Goal: Navigation & Orientation: Find specific page/section

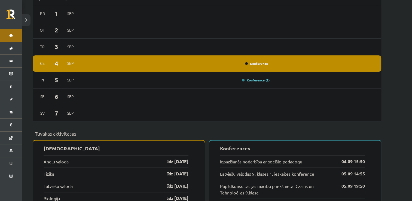
scroll to position [423, 0]
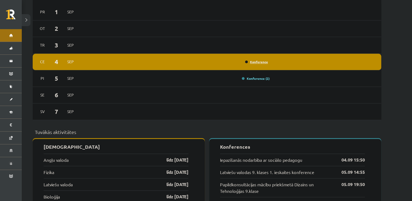
click at [246, 60] on link "Konference" at bounding box center [256, 62] width 23 height 4
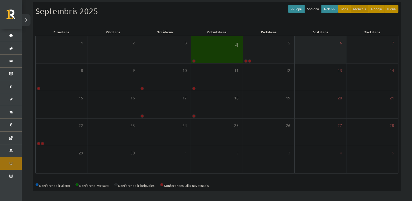
scroll to position [59, 0]
click at [221, 13] on div "Septembris 2025" at bounding box center [216, 11] width 363 height 12
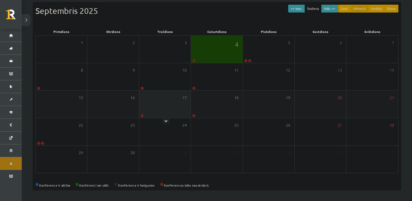
scroll to position [0, 0]
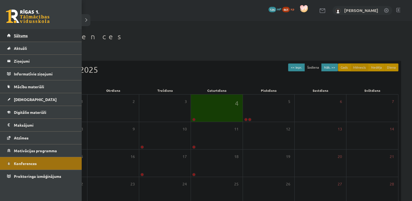
click at [8, 36] on link "Sākums" at bounding box center [41, 35] width 68 height 13
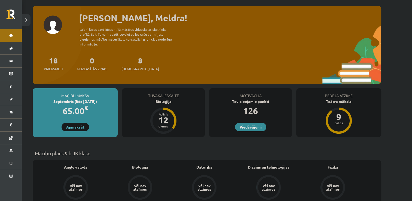
scroll to position [26, 0]
